Goal: Information Seeking & Learning: Learn about a topic

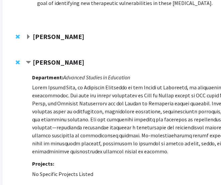
scroll to position [253, 19]
click at [73, 123] on p at bounding box center [189, 119] width 314 height 72
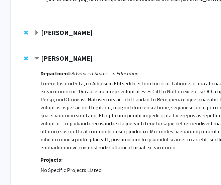
click at [38, 56] on span "Contract Laura Shaw Bookmark" at bounding box center [36, 58] width 5 height 5
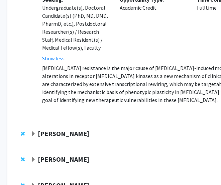
scroll to position [222, 14]
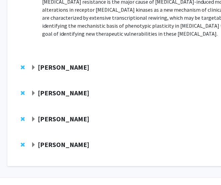
click at [32, 117] on span "Expand Mohamed Farah Bookmark" at bounding box center [33, 119] width 5 height 5
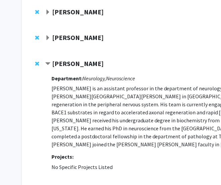
scroll to position [278, 0]
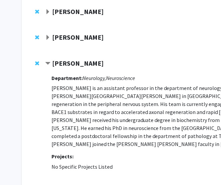
click at [48, 35] on span "Expand Laura Shaw Bookmark" at bounding box center [47, 37] width 5 height 5
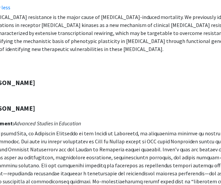
scroll to position [207, 0]
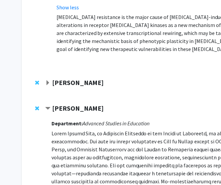
click at [47, 80] on span "Expand Raj Mukherjee Bookmark" at bounding box center [47, 82] width 5 height 5
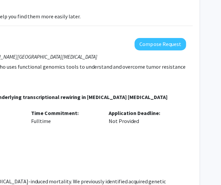
scroll to position [0, 0]
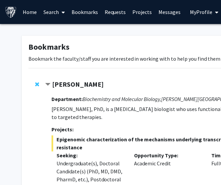
click at [36, 82] on span "Remove Utthara Nayar from bookmarks" at bounding box center [37, 84] width 4 height 5
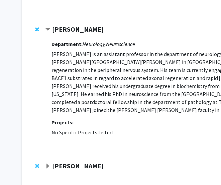
scroll to position [496, 0]
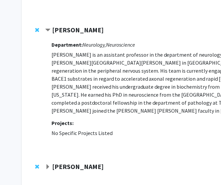
click at [47, 163] on div "[PERSON_NAME]" at bounding box center [117, 167] width 144 height 8
click at [50, 165] on span "Expand Nathan Boyle Bookmark" at bounding box center [47, 167] width 5 height 5
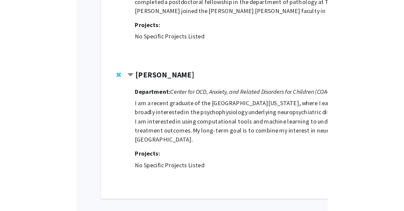
scroll to position [572, 0]
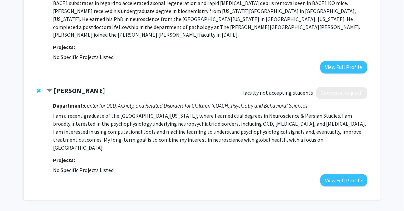
click at [39, 87] on div at bounding box center [40, 91] width 7 height 8
click at [38, 88] on span "Remove Nathan Boyle from bookmarks" at bounding box center [39, 90] width 4 height 5
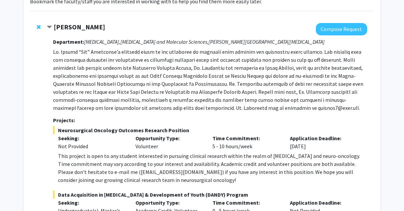
scroll to position [0, 0]
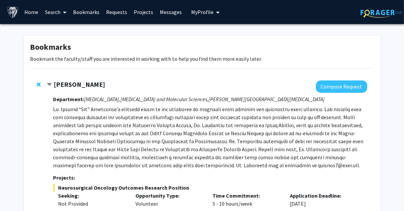
click at [31, 11] on link "Home" at bounding box center [31, 11] width 21 height 23
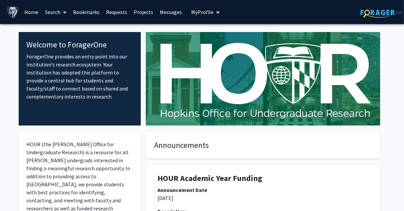
click at [54, 14] on link "Search" at bounding box center [56, 11] width 28 height 23
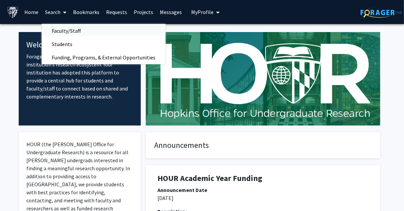
click at [79, 25] on span "Faculty/Staff" at bounding box center [66, 30] width 49 height 13
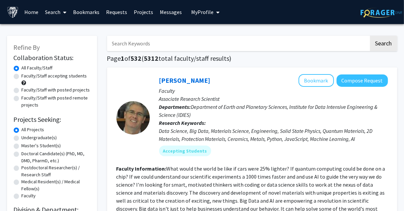
click at [22, 77] on label "Faculty/Staff accepting students" at bounding box center [54, 75] width 65 height 7
click at [22, 77] on input "Faculty/Staff accepting students" at bounding box center [24, 74] width 4 height 4
radio input "true"
click at [22, 90] on label "Faculty/Staff with posted projects" at bounding box center [56, 89] width 68 height 7
click at [22, 90] on input "Faculty/Staff with posted projects" at bounding box center [24, 88] width 4 height 4
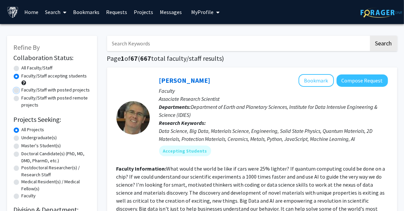
radio input "true"
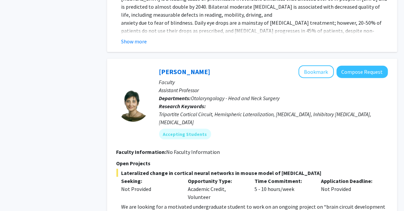
scroll to position [1578, 0]
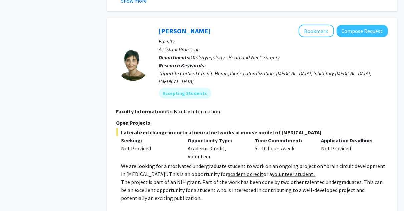
scroll to position [1567, 0]
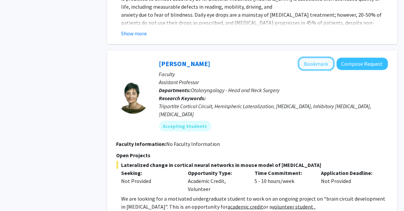
click at [220, 57] on button "Bookmark" at bounding box center [316, 63] width 35 height 13
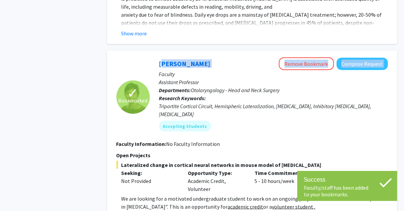
drag, startPoint x: 209, startPoint y: 14, endPoint x: 153, endPoint y: 18, distance: 56.6
click at [153, 57] on div "[PERSON_NAME] Remove Bookmark Compose Request Faculty Assistant Professor Depar…" at bounding box center [269, 96] width 238 height 79
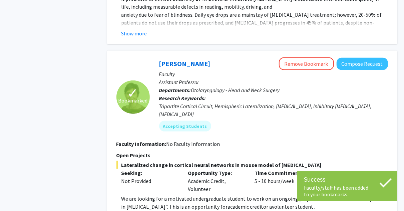
click at [214, 70] on p "Faculty" at bounding box center [273, 74] width 229 height 8
drag, startPoint x: 204, startPoint y: 17, endPoint x: 159, endPoint y: 21, distance: 45.3
click at [159, 57] on div "[PERSON_NAME] Remove Bookmark Compose Request Faculty Assistant Professor Depar…" at bounding box center [269, 96] width 238 height 79
click at [156, 57] on div "[PERSON_NAME] Remove Bookmark Compose Request Faculty Assistant Professor Depar…" at bounding box center [269, 96] width 238 height 79
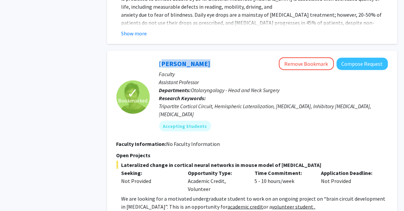
drag, startPoint x: 154, startPoint y: 16, endPoint x: 202, endPoint y: 17, distance: 48.5
click at [202, 57] on div "[PERSON_NAME] Remove Bookmark Compose Request Faculty Assistant Professor Depar…" at bounding box center [269, 96] width 238 height 79
copy link "[PERSON_NAME]"
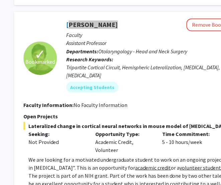
scroll to position [1606, 88]
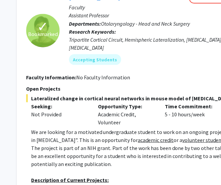
scroll to position [1649, 83]
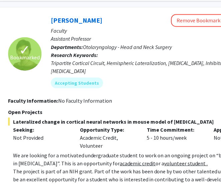
scroll to position [1611, 87]
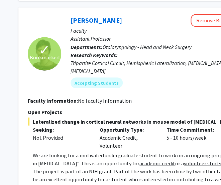
click at [132, 167] on p "The project is part of an NIH grant. Part of the work has been done by two othe…" at bounding box center [166, 179] width 267 height 24
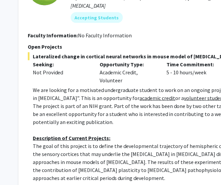
scroll to position [1676, 87]
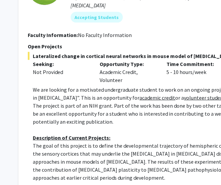
click at [63, 182] on p at bounding box center [166, 186] width 267 height 8
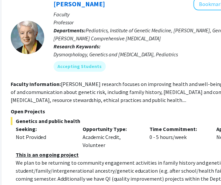
scroll to position [2046, 104]
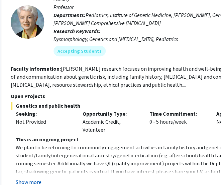
click at [21, 178] on button "Show more" at bounding box center [29, 182] width 26 height 8
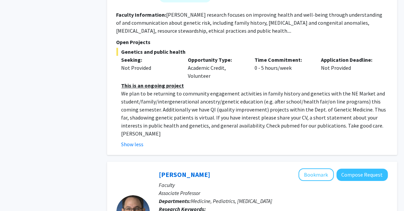
scroll to position [2146, 0]
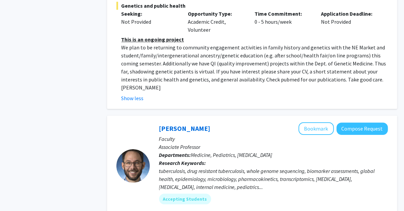
drag, startPoint x: 201, startPoint y: 111, endPoint x: 197, endPoint y: 101, distance: 11.1
click at [197, 167] on div "tuberculosis, drug resistant tuberculosis, whole genome sequencing, biomarker a…" at bounding box center [273, 179] width 229 height 24
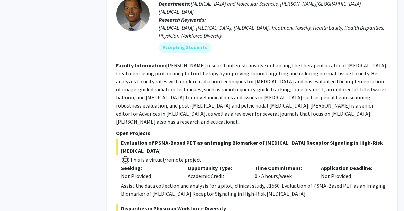
scroll to position [3376, 0]
